Goal: Transaction & Acquisition: Book appointment/travel/reservation

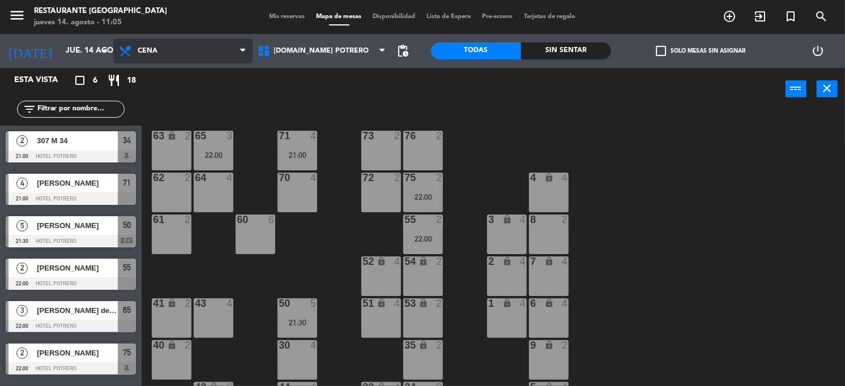
click at [175, 54] on span "Cena" at bounding box center [182, 51] width 139 height 25
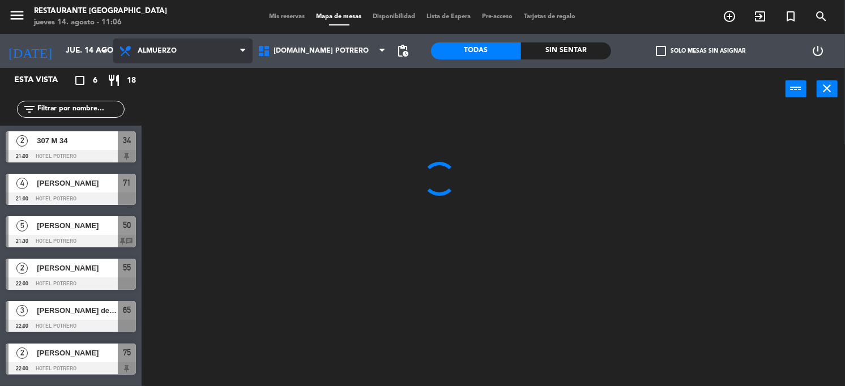
click at [169, 73] on ng-component "menu Restaurante Hotel Potrero jueves 14. agosto - 11:06 Mis reservas Mapa de m…" at bounding box center [422, 193] width 845 height 387
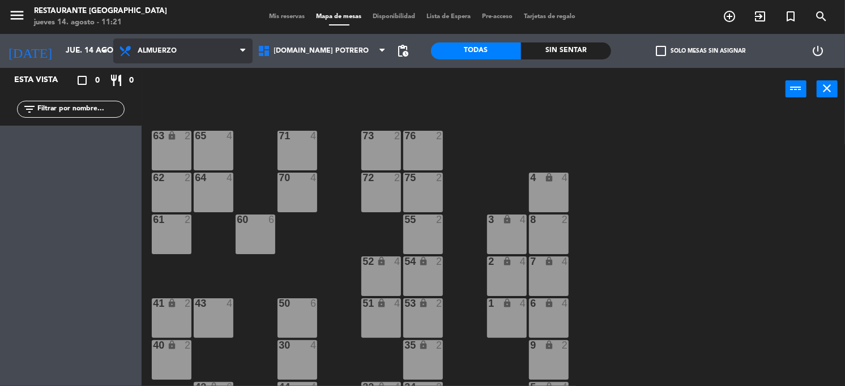
drag, startPoint x: 201, startPoint y: 42, endPoint x: 197, endPoint y: 51, distance: 9.7
click at [198, 44] on span "Almuerzo" at bounding box center [182, 51] width 139 height 25
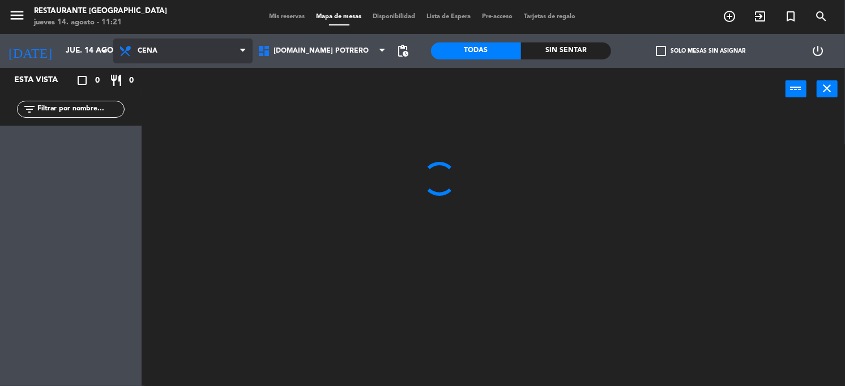
click at [185, 94] on ng-component "menu Restaurante Hotel Potrero jueves 14. agosto - 11:21 Mis reservas Mapa de m…" at bounding box center [422, 193] width 845 height 387
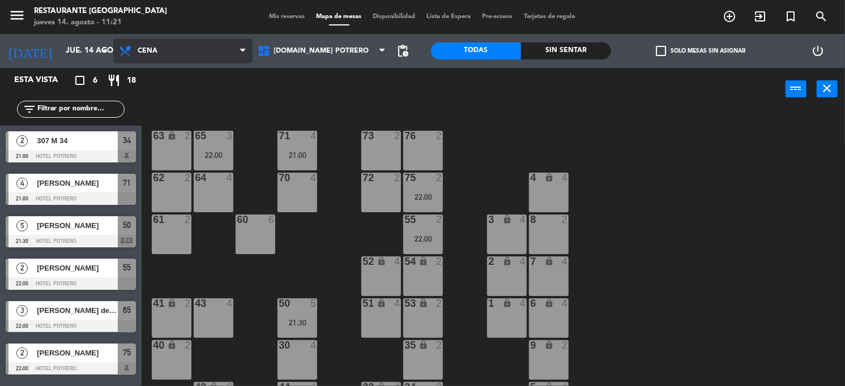
click at [152, 44] on span "Cena" at bounding box center [182, 51] width 139 height 25
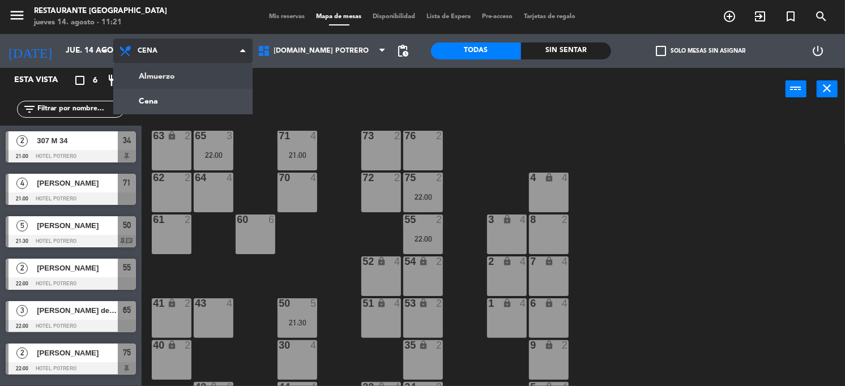
click at [151, 69] on ng-component "menu Restaurante Hotel Potrero jueves 14. agosto - 11:21 Mis reservas Mapa de m…" at bounding box center [422, 193] width 845 height 387
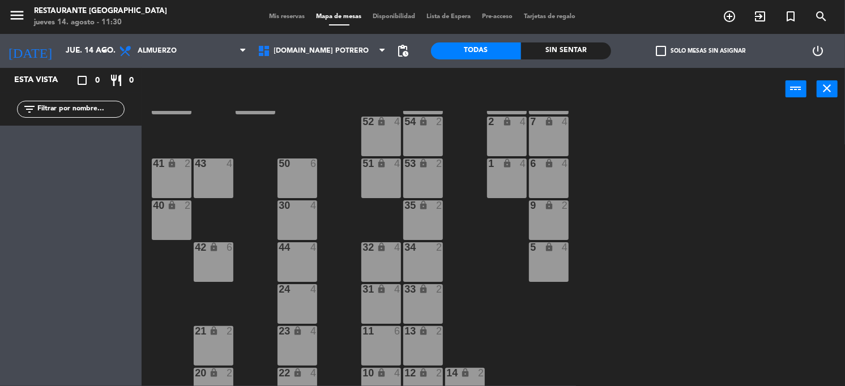
scroll to position [142, 0]
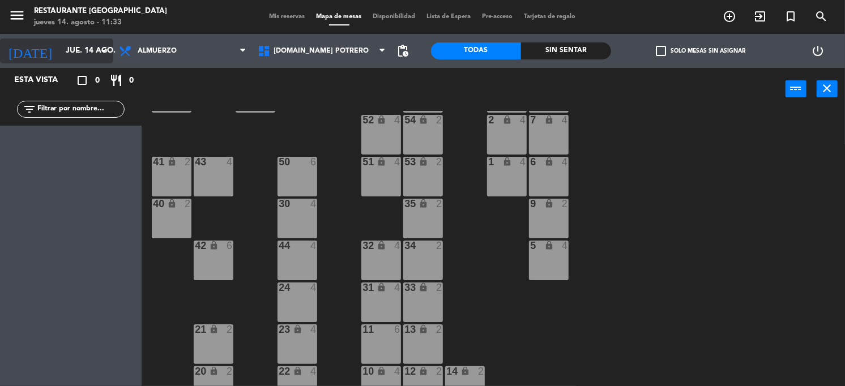
click at [87, 54] on input "jue. 14 ago." at bounding box center [113, 51] width 107 height 20
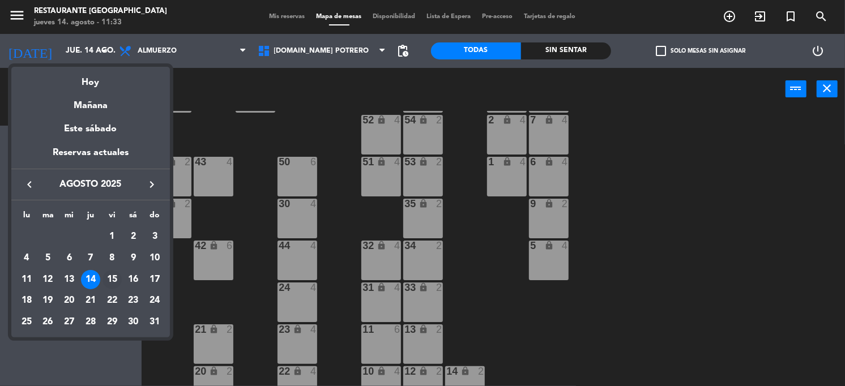
click at [112, 273] on div "15" at bounding box center [112, 279] width 19 height 19
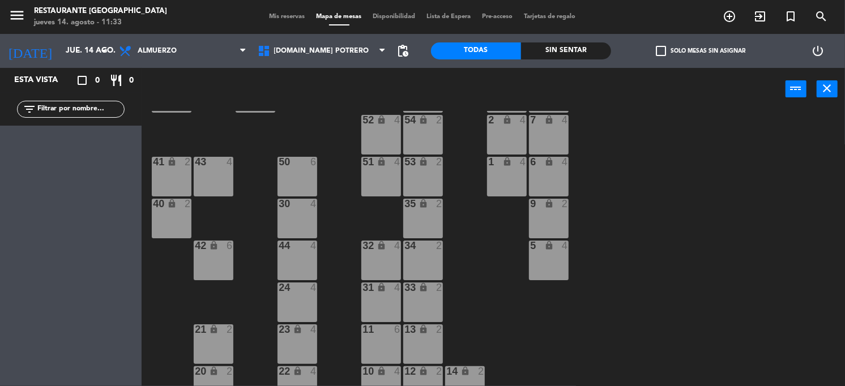
type input "vie. 15 ago."
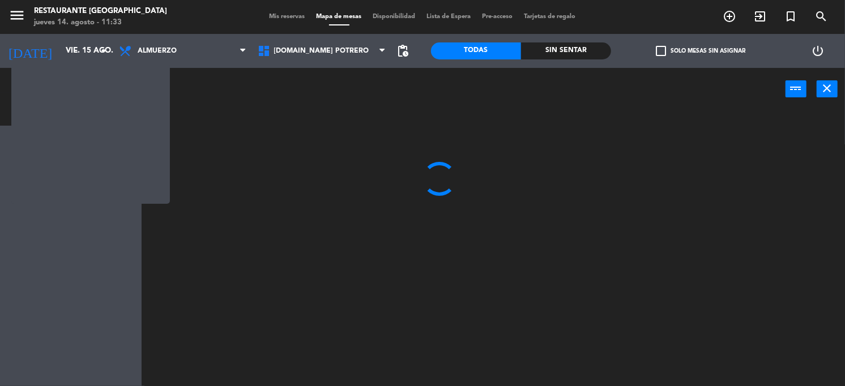
scroll to position [0, 0]
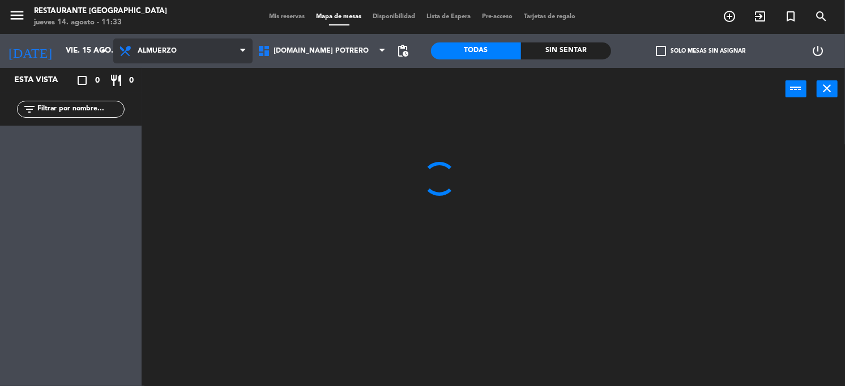
click at [207, 62] on span "Almuerzo" at bounding box center [182, 51] width 139 height 25
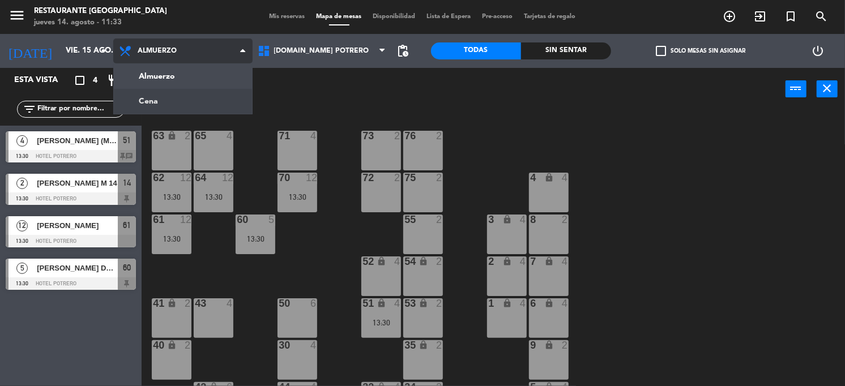
click at [190, 93] on ng-component "menu Restaurante Hotel Potrero jueves 14. agosto - 11:33 Mis reservas Mapa de m…" at bounding box center [422, 193] width 845 height 387
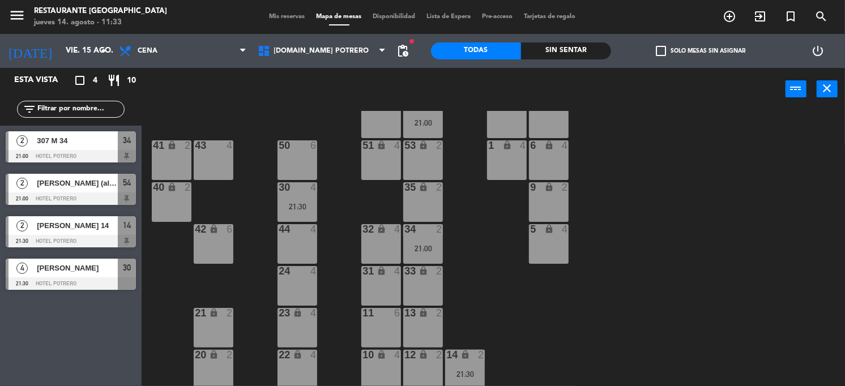
scroll to position [160, 0]
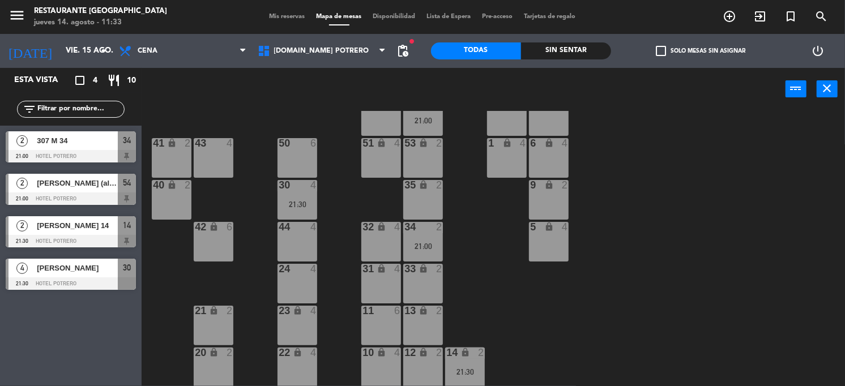
click at [209, 333] on div "21 lock 2" at bounding box center [214, 326] width 40 height 40
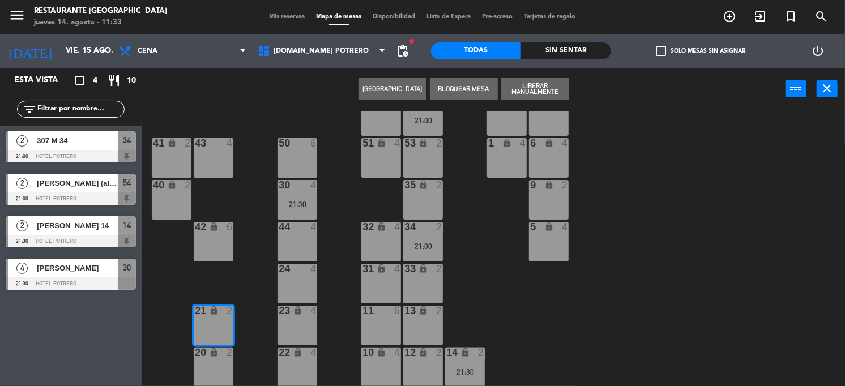
click at [375, 88] on button "[GEOGRAPHIC_DATA]" at bounding box center [393, 89] width 68 height 23
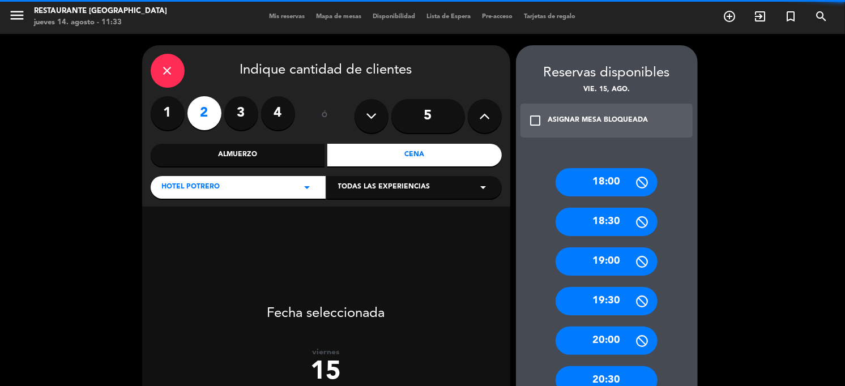
click at [202, 111] on label "2" at bounding box center [205, 113] width 34 height 34
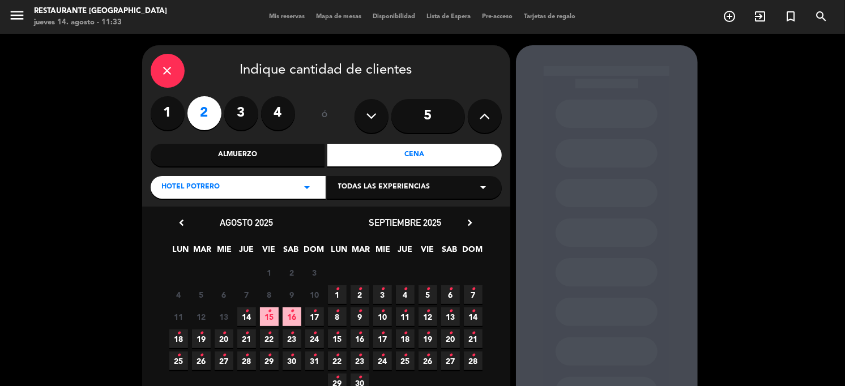
click at [348, 158] on div "Cena" at bounding box center [415, 155] width 175 height 23
click at [263, 313] on span "15 •" at bounding box center [269, 317] width 19 height 19
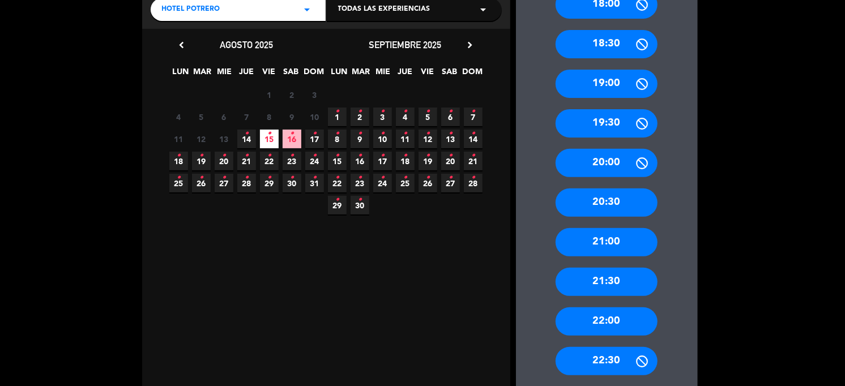
scroll to position [239, 0]
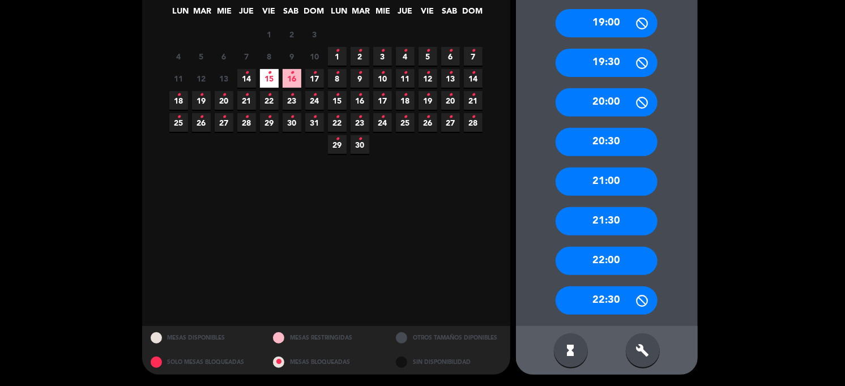
click at [600, 261] on div "22:00" at bounding box center [607, 261] width 102 height 28
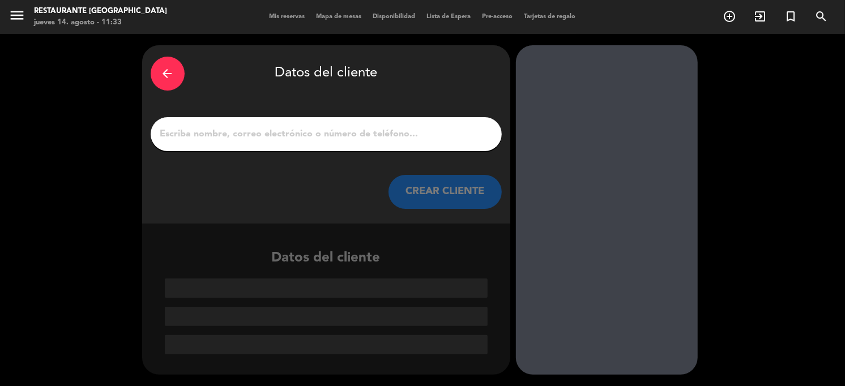
scroll to position [0, 0]
click at [324, 135] on input "1" at bounding box center [326, 134] width 334 height 16
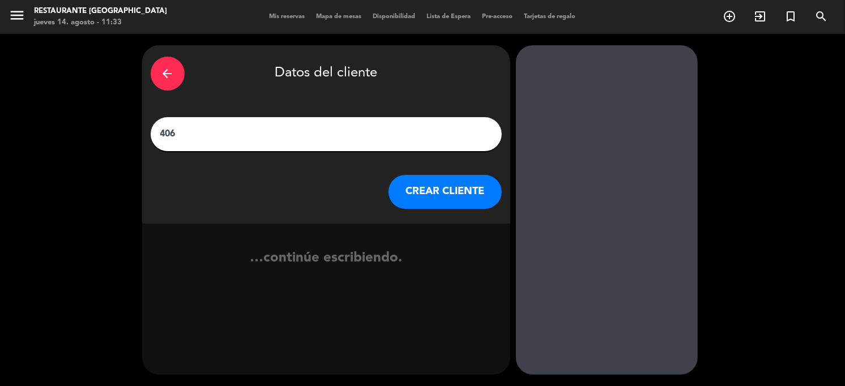
type input "406"
click at [441, 192] on button "CREAR CLIENTE" at bounding box center [445, 192] width 113 height 34
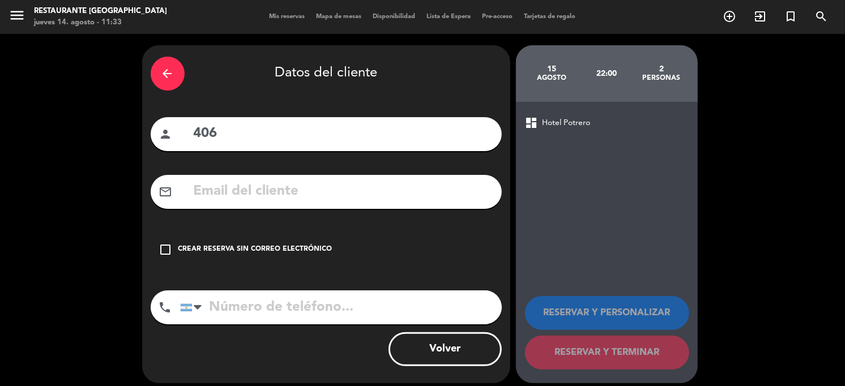
click at [226, 247] on div "Crear reserva sin correo electrónico" at bounding box center [255, 249] width 154 height 11
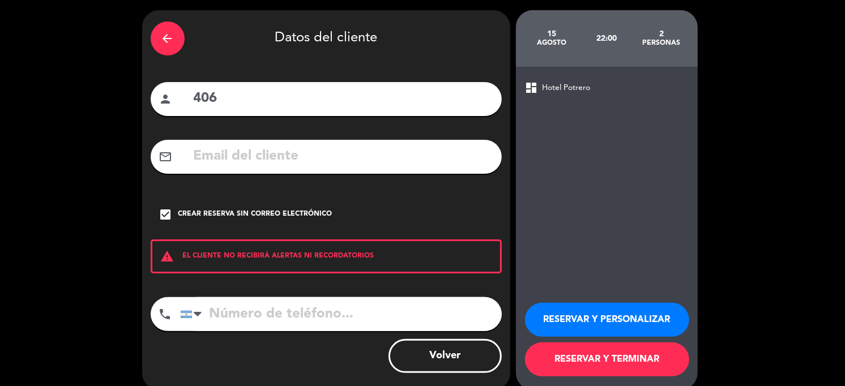
scroll to position [50, 0]
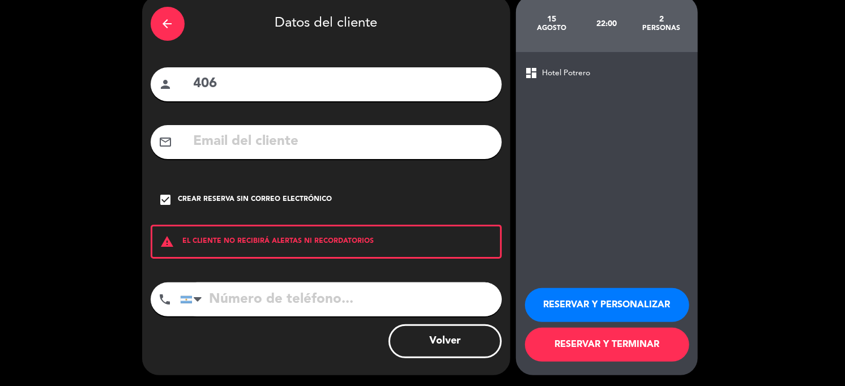
click at [596, 339] on button "RESERVAR Y TERMINAR" at bounding box center [607, 345] width 164 height 34
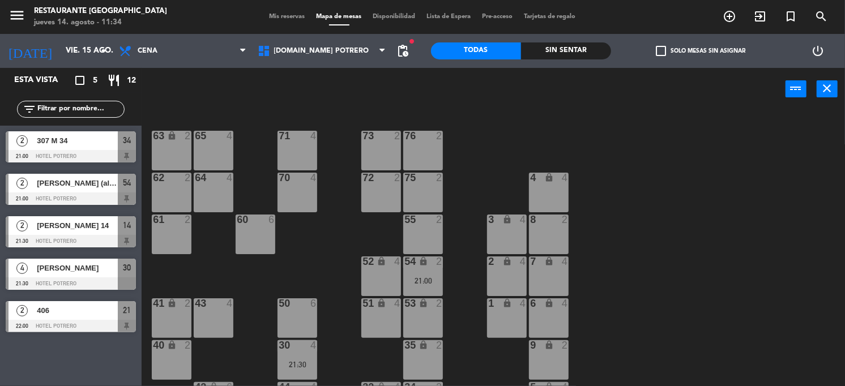
click at [62, 184] on span "[PERSON_NAME] (alojado)" at bounding box center [77, 183] width 81 height 12
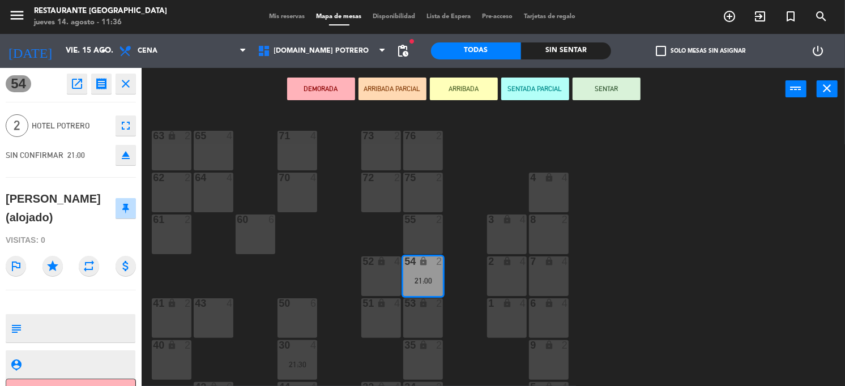
click at [749, 244] on div "65 4 71 4 73 2 76 2 63 lock 2 64 4 62 2 70 4 72 2 75 2 4 lock 4 55 2 60 6 3 loc…" at bounding box center [497, 249] width 695 height 276
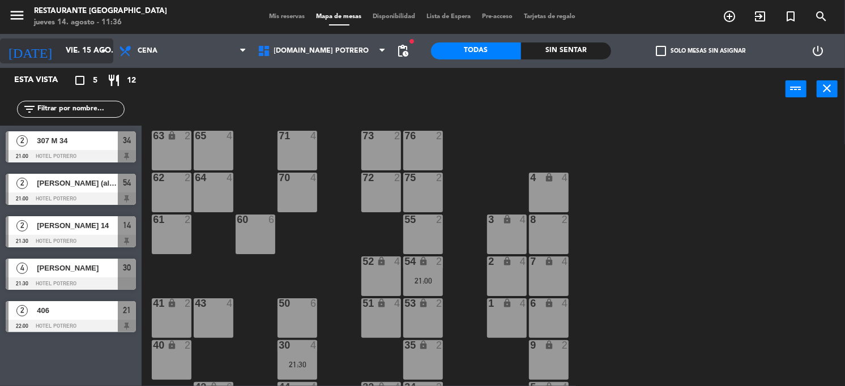
click at [100, 55] on icon "arrow_drop_down" at bounding box center [104, 51] width 14 height 14
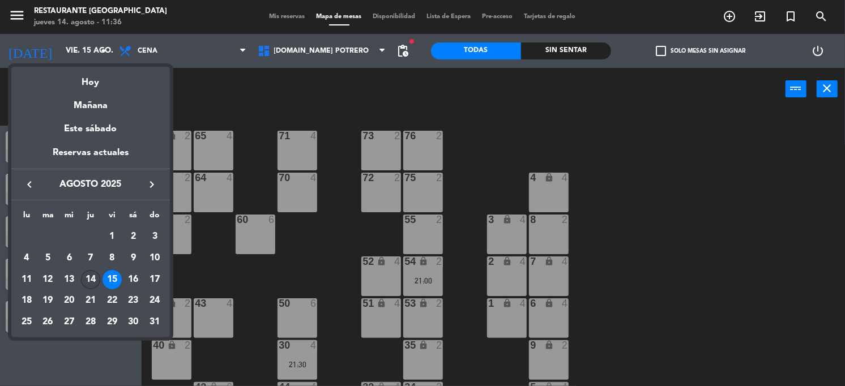
click at [88, 274] on div "14" at bounding box center [90, 279] width 19 height 19
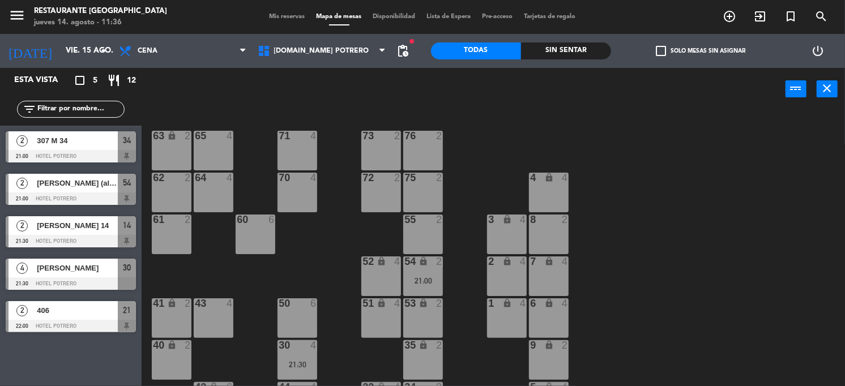
type input "jue. 14 ago."
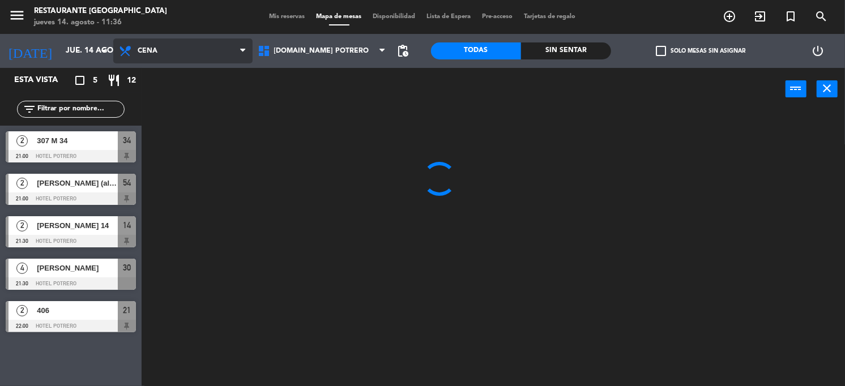
click at [190, 56] on span "Cena" at bounding box center [182, 51] width 139 height 25
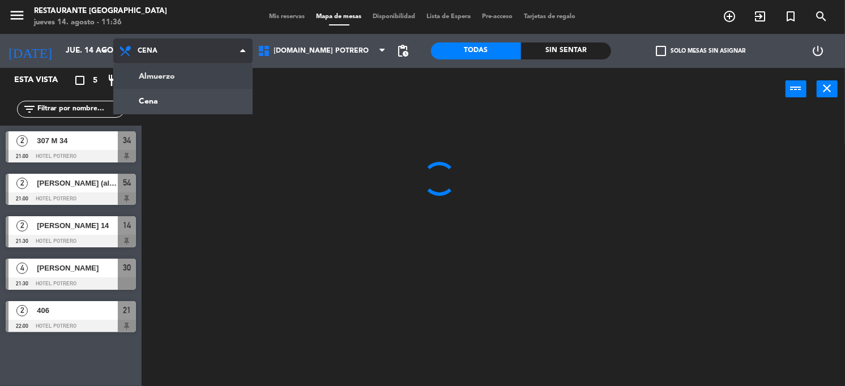
click at [190, 70] on ng-component "menu Restaurante Hotel Potrero jueves 14. agosto - 11:36 Mis reservas Mapa de m…" at bounding box center [422, 193] width 845 height 387
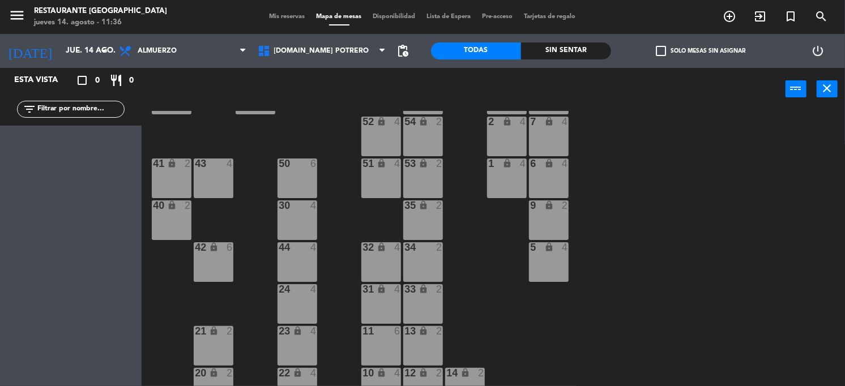
scroll to position [160, 0]
